Goal: Entertainment & Leisure: Consume media (video, audio)

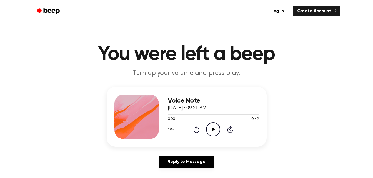
click at [212, 131] on icon at bounding box center [213, 130] width 3 height 4
drag, startPoint x: 212, startPoint y: 131, endPoint x: 158, endPoint y: 150, distance: 57.4
click at [158, 150] on div "Voice Note [DATE] · 09:21 AM 0:14 0:49 Your browser does not support the [objec…" at bounding box center [187, 130] width 360 height 86
drag, startPoint x: 239, startPoint y: 114, endPoint x: 138, endPoint y: 119, distance: 101.3
click at [138, 119] on div "Voice Note [DATE] · 09:21 AM 0:41 0:49 Your browser does not support the [objec…" at bounding box center [187, 117] width 160 height 60
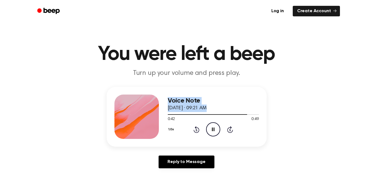
click at [260, 97] on div "Voice Note [DATE] · 09:21 AM 0:42 0:49 Your browser does not support the [objec…" at bounding box center [187, 117] width 160 height 60
drag, startPoint x: 248, startPoint y: 113, endPoint x: 234, endPoint y: 115, distance: 13.7
click at [234, 115] on div at bounding box center [213, 114] width 91 height 4
click at [194, 130] on icon at bounding box center [197, 129] width 6 height 7
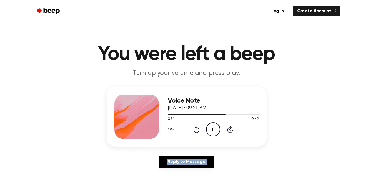
click at [194, 130] on icon at bounding box center [197, 129] width 6 height 7
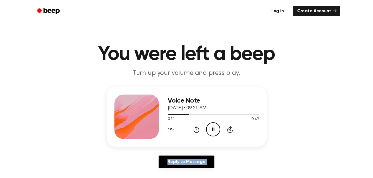
click at [194, 130] on icon at bounding box center [197, 129] width 6 height 7
click at [310, 95] on div "Voice Note [DATE] · 09:21 AM 0:02 0:49 Your browser does not support the [objec…" at bounding box center [187, 130] width 360 height 86
